Goal: Check status: Check status

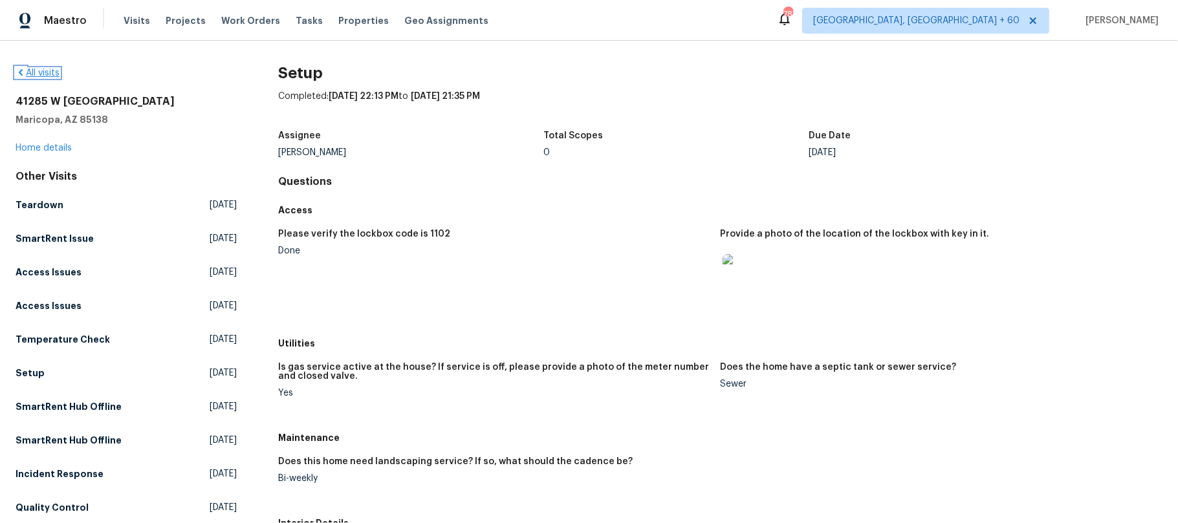
click at [19, 75] on icon at bounding box center [21, 72] width 10 height 10
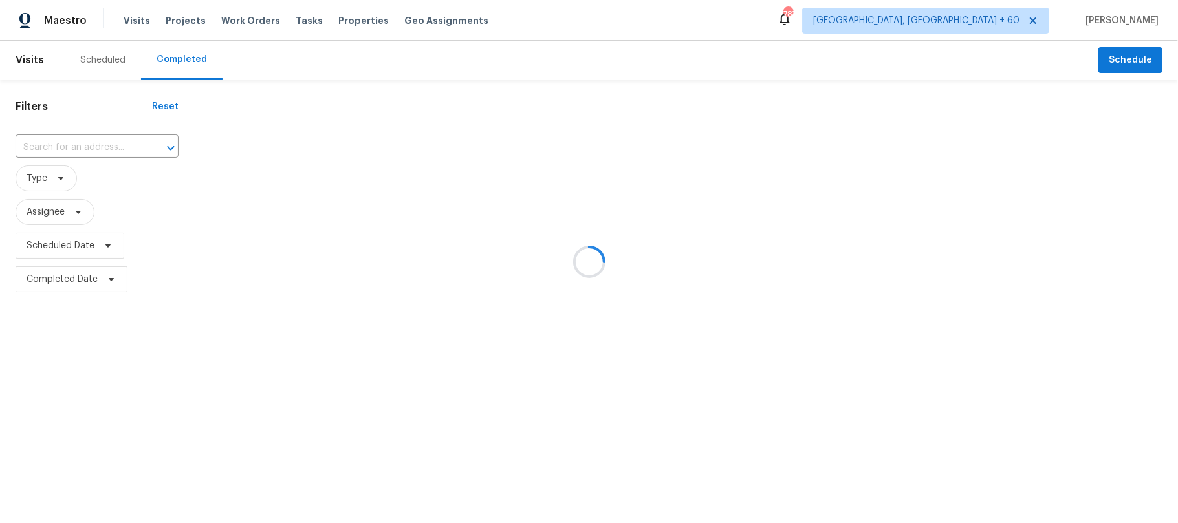
click at [45, 141] on div at bounding box center [589, 261] width 1178 height 523
click at [45, 142] on div at bounding box center [589, 261] width 1178 height 523
click at [764, 215] on div at bounding box center [589, 261] width 1178 height 523
click at [94, 145] on div at bounding box center [589, 261] width 1178 height 523
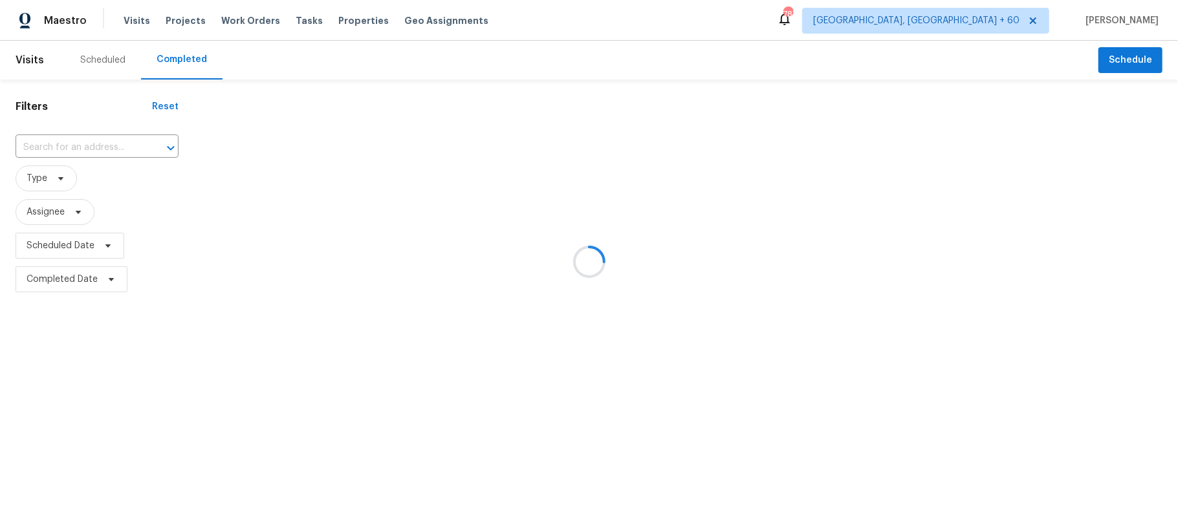
click at [94, 145] on div at bounding box center [589, 261] width 1178 height 523
click at [72, 145] on div at bounding box center [589, 261] width 1178 height 523
click at [608, 236] on div at bounding box center [589, 261] width 1178 height 523
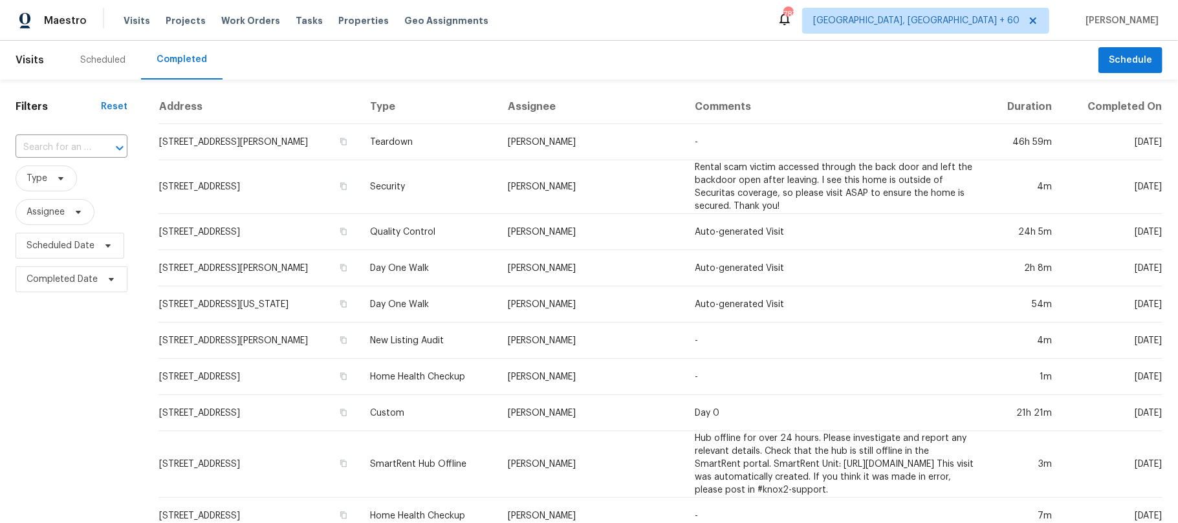
click at [71, 137] on div "​" at bounding box center [72, 148] width 112 height 28
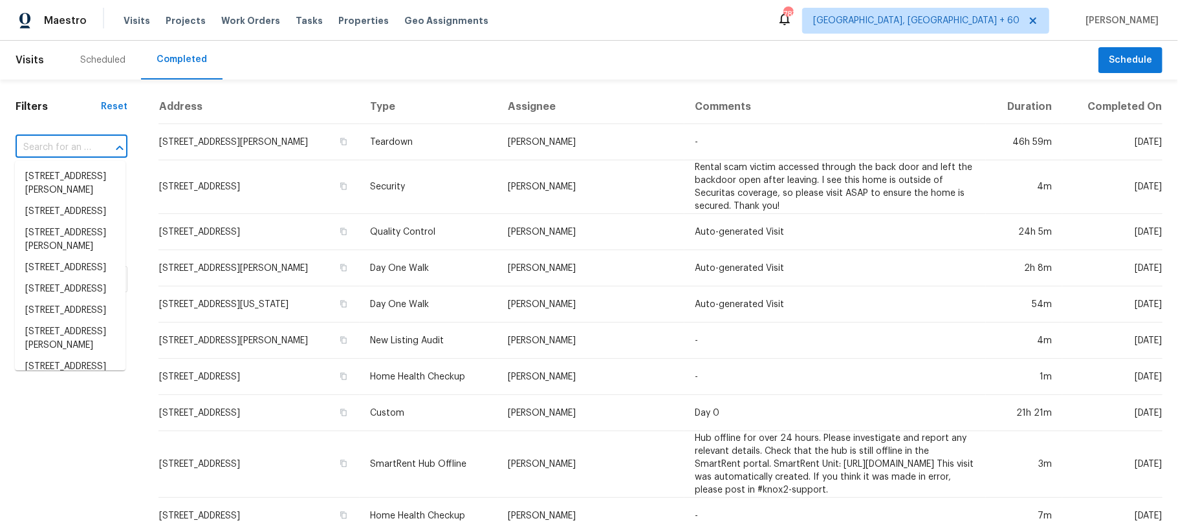
paste input "[STREET_ADDRESS]"
type input "[STREET_ADDRESS]"
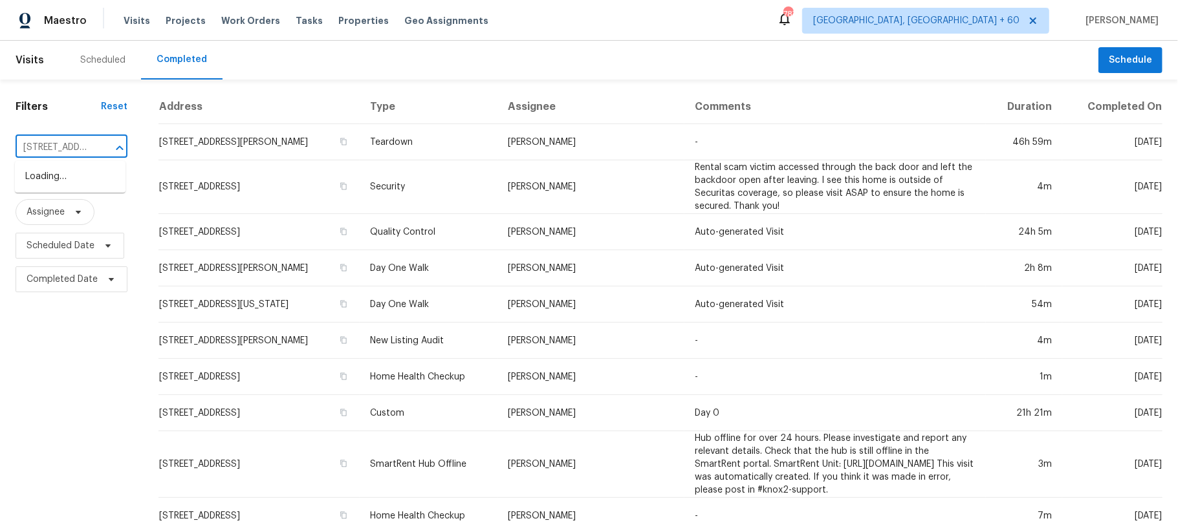
scroll to position [0, 102]
click at [78, 188] on li "[STREET_ADDRESS]" at bounding box center [70, 176] width 111 height 21
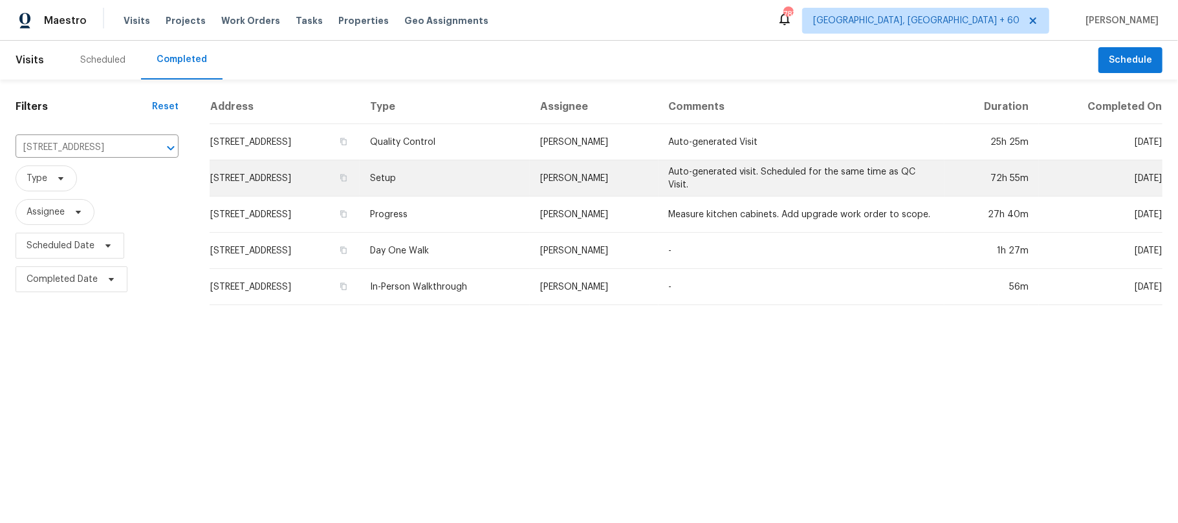
click at [479, 171] on td "Setup" at bounding box center [445, 178] width 171 height 36
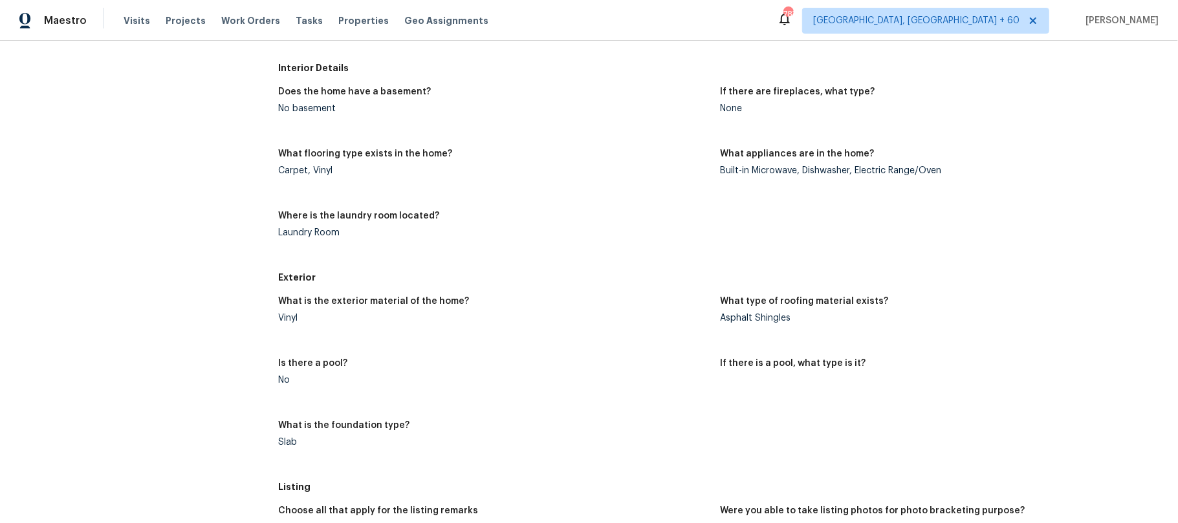
scroll to position [689, 0]
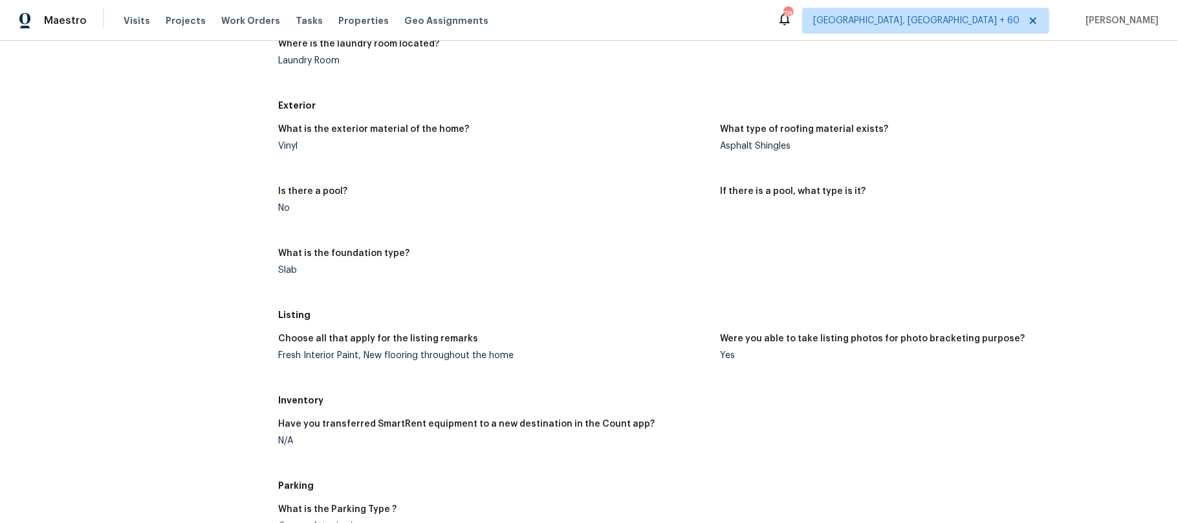
click at [988, 128] on div "What type of roofing material exists?" at bounding box center [936, 133] width 432 height 17
